Goal: Information Seeking & Learning: Find contact information

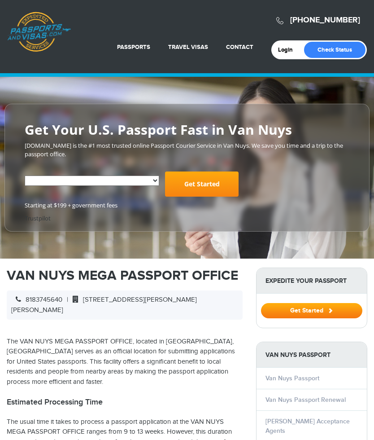
select select "**********"
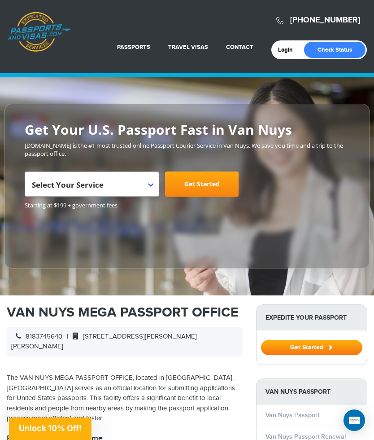
click at [154, 185] on span "Select Your Service" at bounding box center [92, 183] width 135 height 25
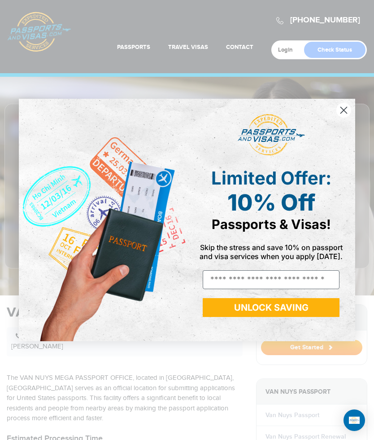
click at [346, 104] on circle "Close dialog" at bounding box center [343, 110] width 15 height 15
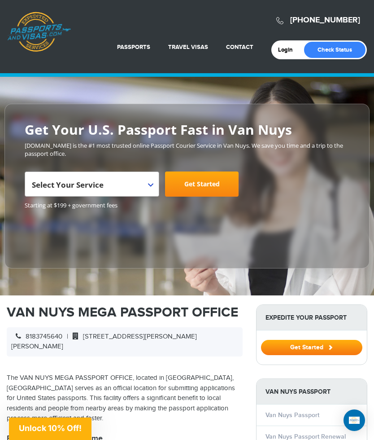
click at [149, 181] on span "Select Your Service" at bounding box center [91, 187] width 118 height 25
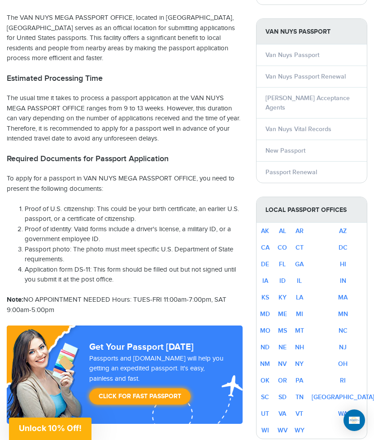
scroll to position [359, 0]
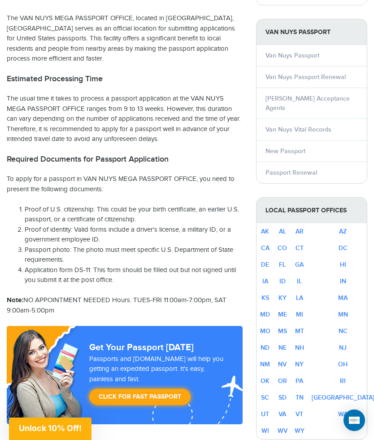
click at [37, 265] on li "Application form DS-11: This form should be filled out but not signed until you…" at bounding box center [134, 275] width 218 height 20
click at [56, 265] on li "Application form DS-11: This form should be filled out but not signed until you…" at bounding box center [134, 275] width 218 height 20
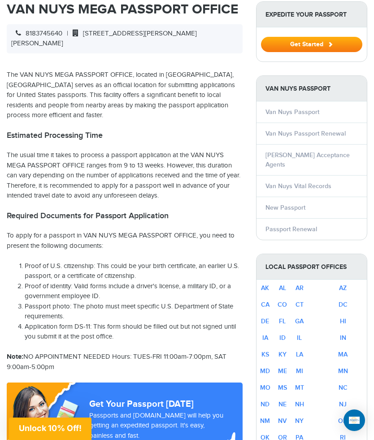
scroll to position [302, 0]
click at [35, 25] on div "8183745640 | [STREET_ADDRESS][PERSON_NAME][PERSON_NAME]" at bounding box center [125, 39] width 236 height 29
click at [39, 30] on span "8183745640" at bounding box center [36, 34] width 51 height 8
click at [14, 30] on span "8183745640" at bounding box center [36, 34] width 51 height 8
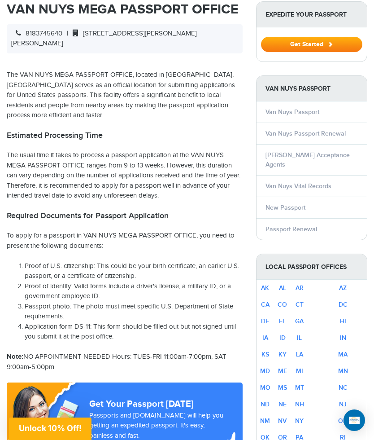
click at [36, 34] on span "8183745640" at bounding box center [36, 34] width 51 height 8
click at [35, 34] on span "8183745640" at bounding box center [36, 34] width 51 height 8
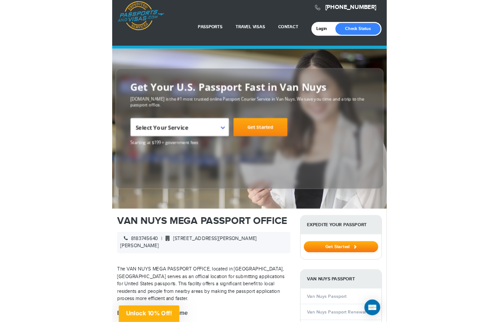
scroll to position [2, 0]
